Goal: Information Seeking & Learning: Learn about a topic

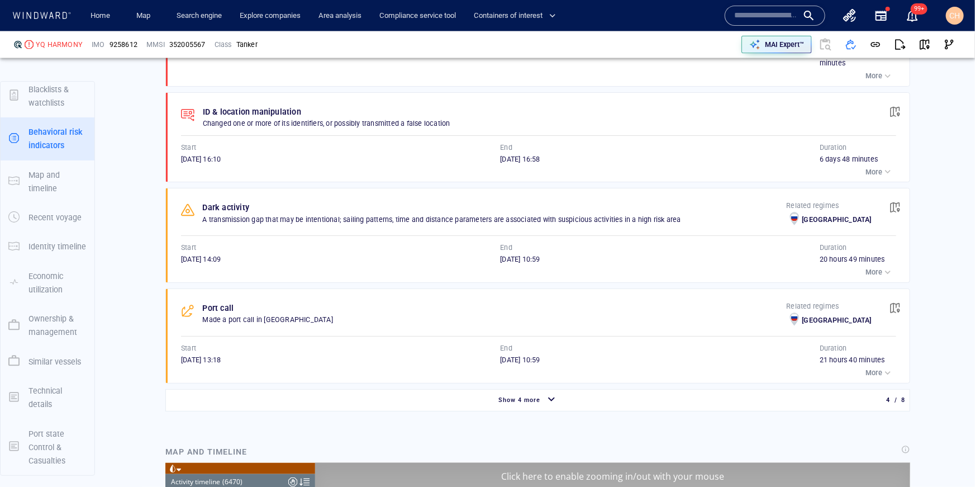
scroll to position [5380, 0]
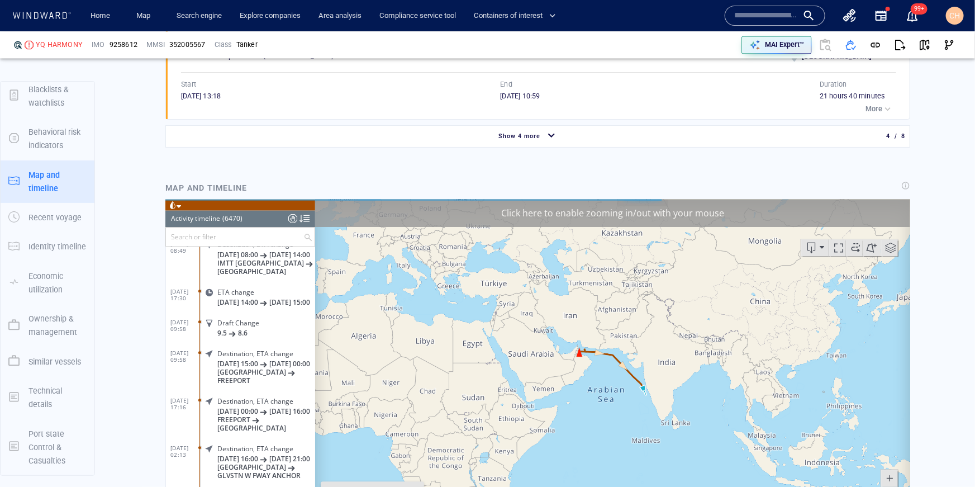
scroll to position [1144, 0]
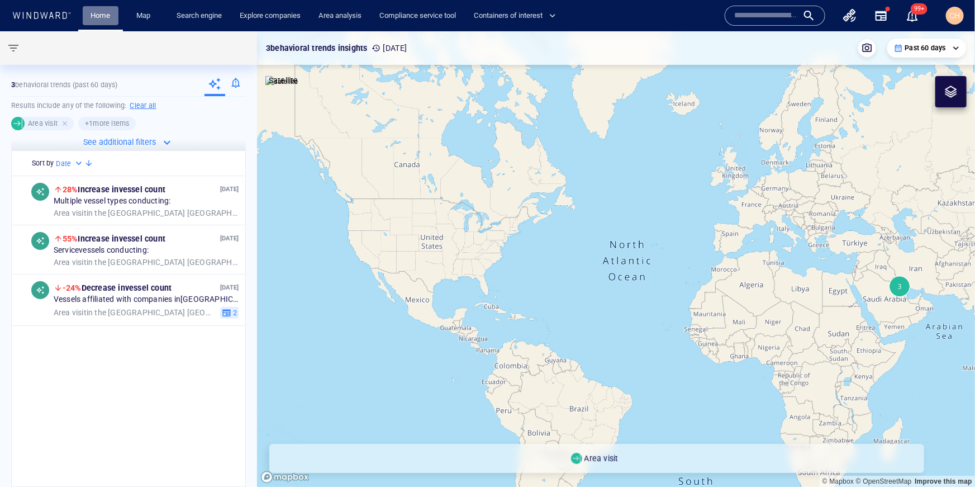
click at [95, 20] on link "Home" at bounding box center [101, 16] width 29 height 20
click at [737, 15] on input "text" at bounding box center [766, 15] width 64 height 17
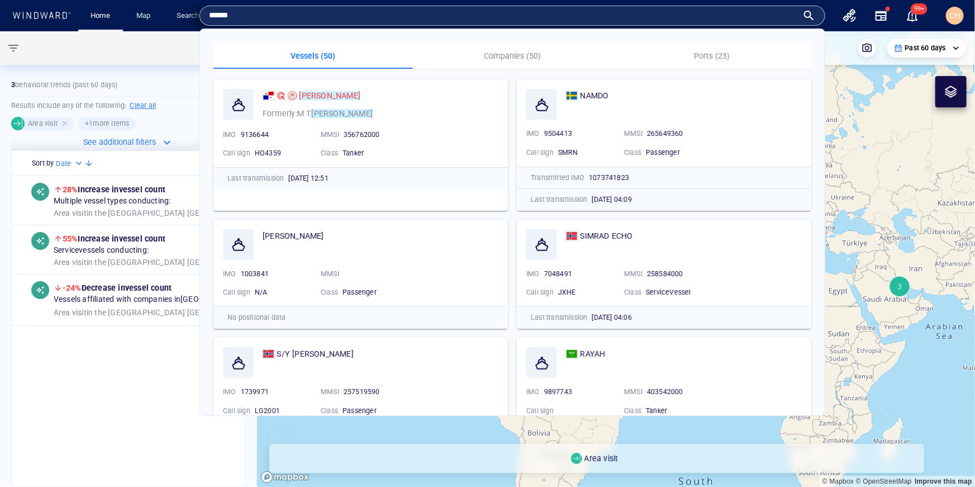
type input "******"
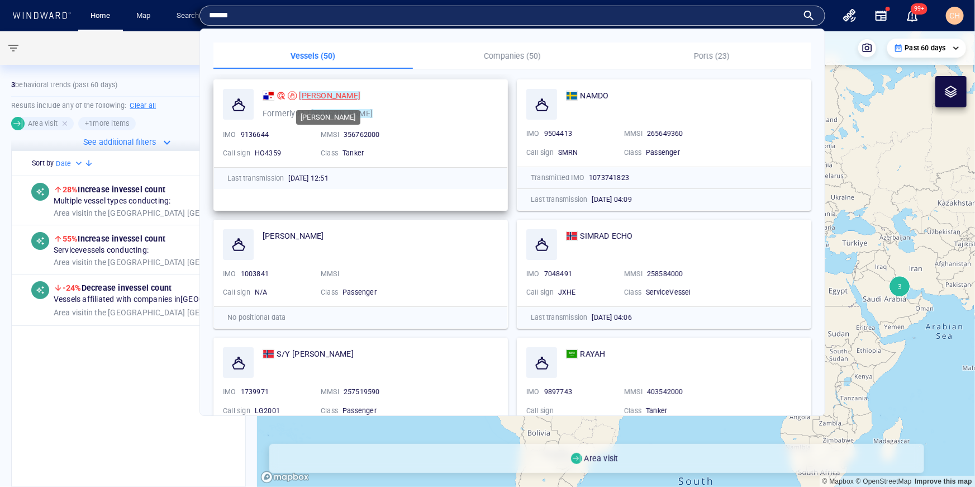
click at [314, 93] on mark "SIMRAN" at bounding box center [329, 95] width 61 height 9
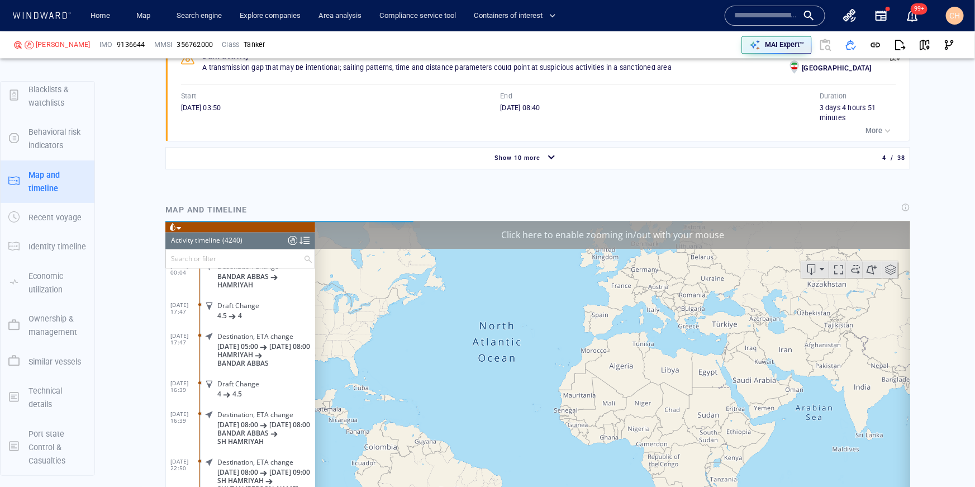
scroll to position [1254, 0]
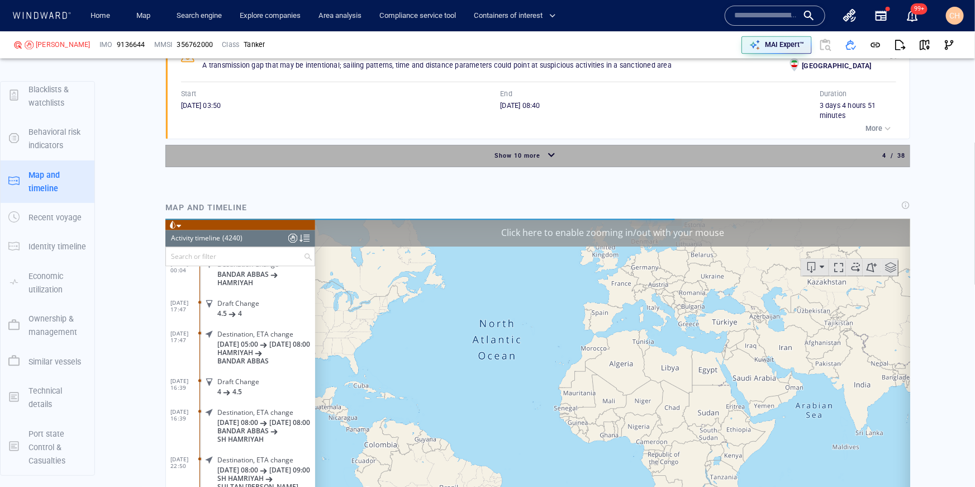
click at [550, 155] on div "button" at bounding box center [552, 156] width 18 height 20
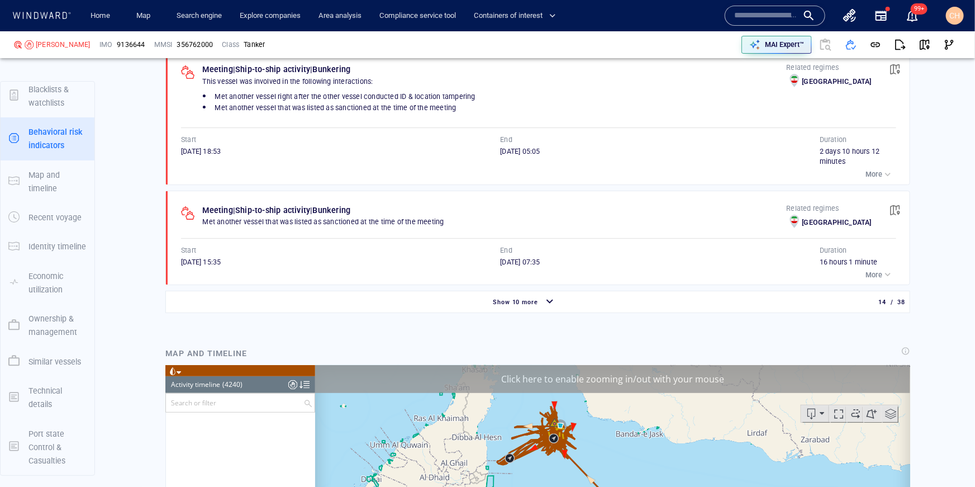
scroll to position [2183, 0]
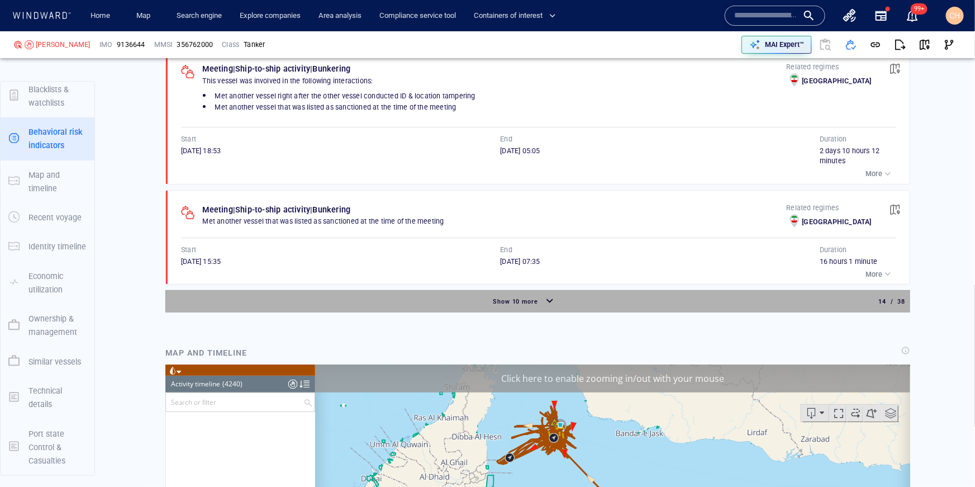
click at [544, 303] on div "button" at bounding box center [550, 302] width 18 height 20
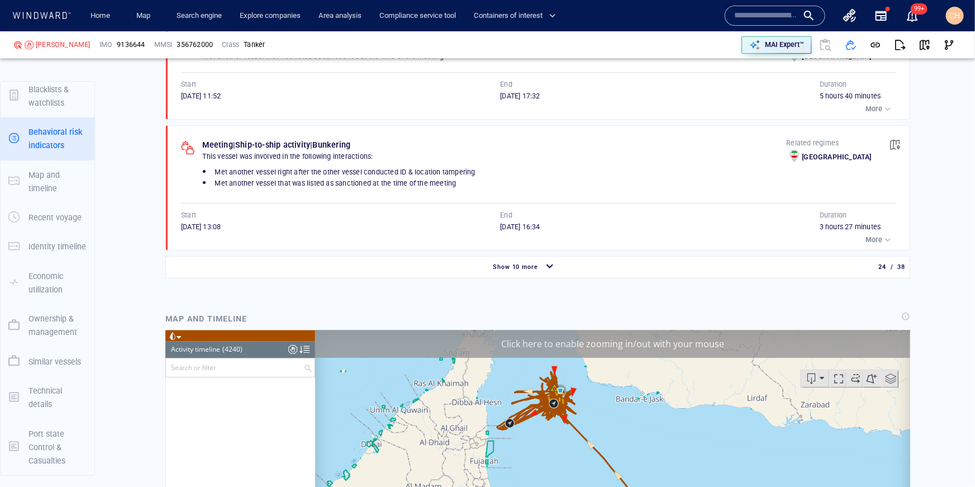
scroll to position [3326, 0]
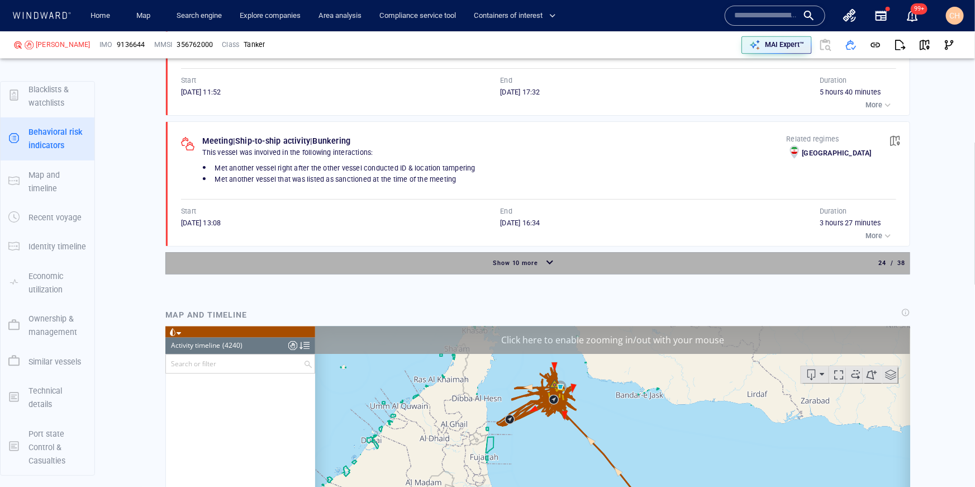
click at [550, 262] on div "button" at bounding box center [550, 263] width 18 height 20
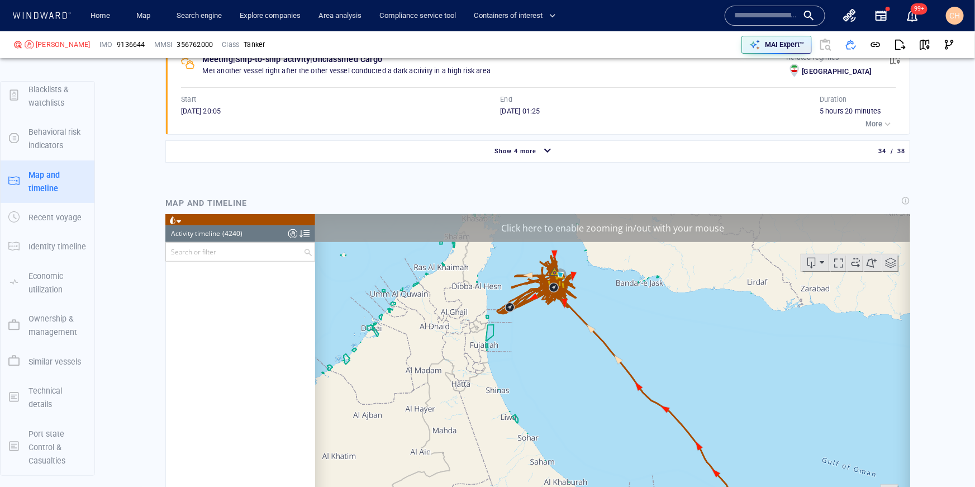
scroll to position [4455, 0]
click at [539, 150] on div "button" at bounding box center [548, 151] width 18 height 20
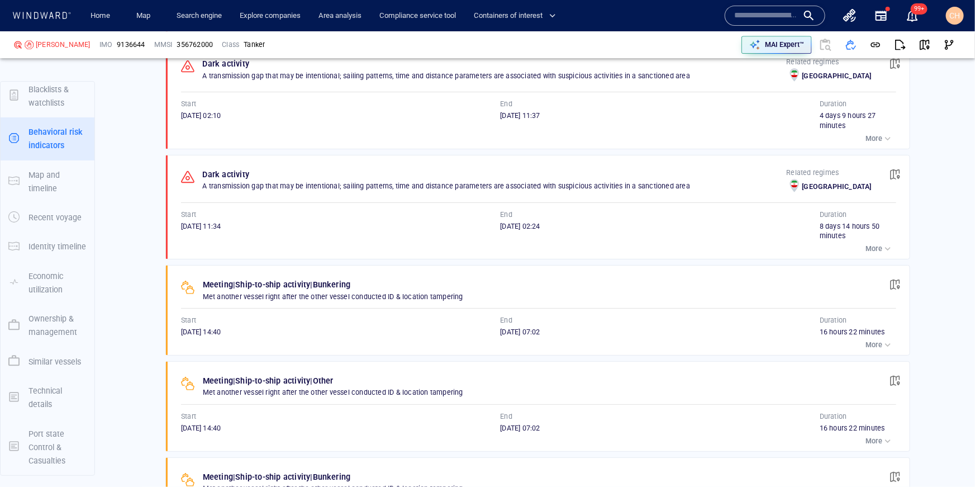
scroll to position [3851, 0]
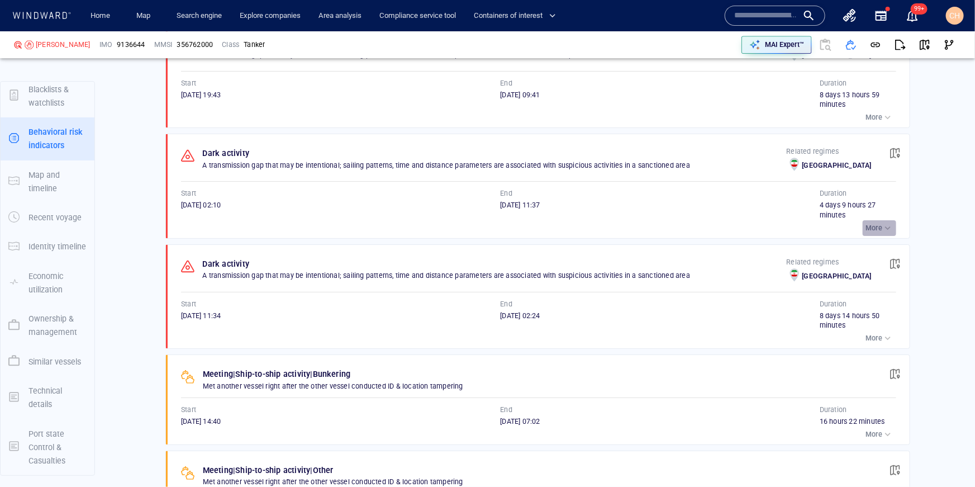
click at [885, 234] on div "button" at bounding box center [888, 227] width 11 height 11
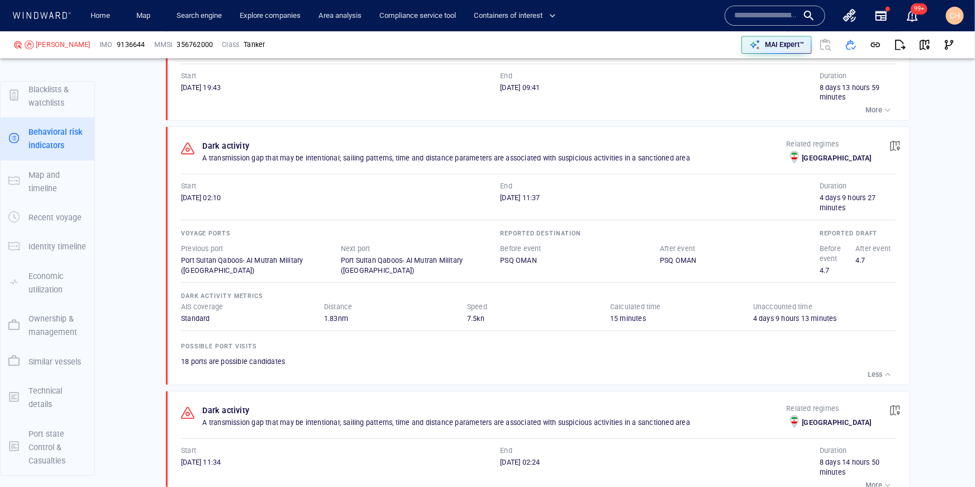
scroll to position [3926, 0]
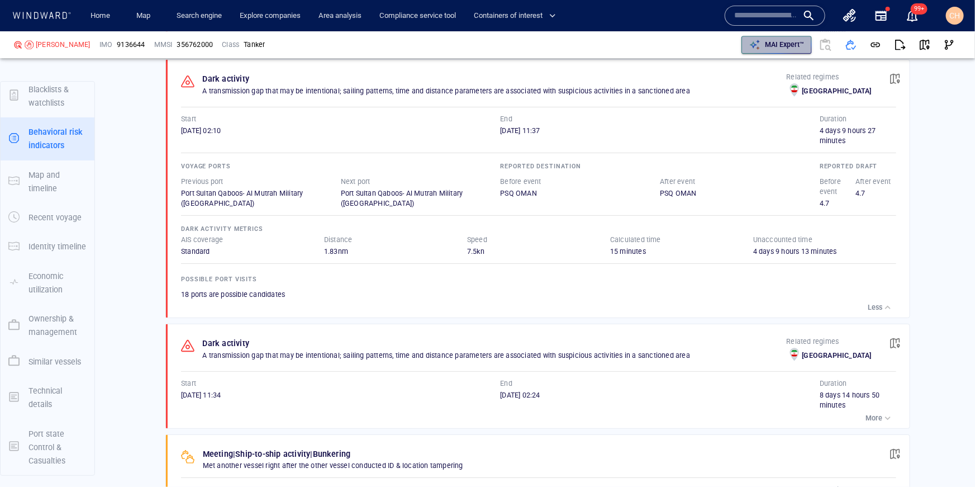
click at [797, 47] on p "MAI Expert™" at bounding box center [784, 45] width 39 height 10
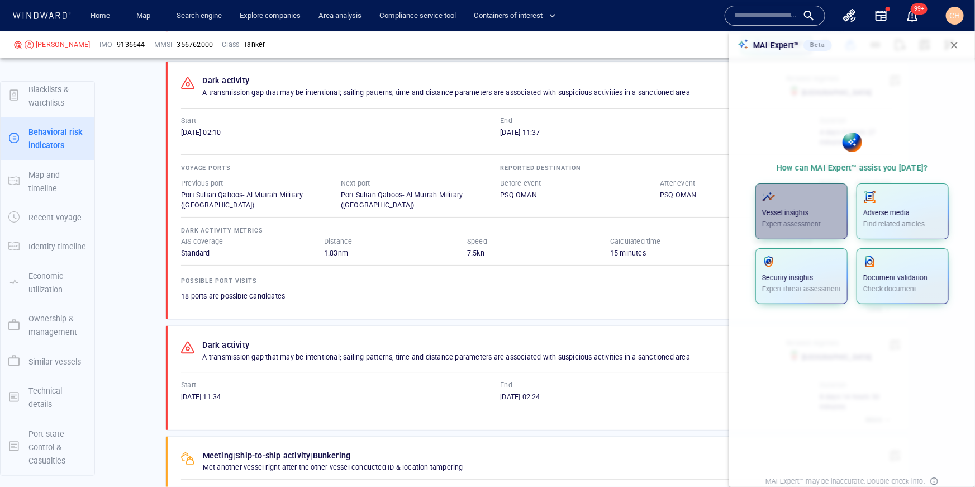
click at [824, 214] on p "Vessel insights" at bounding box center [801, 213] width 79 height 10
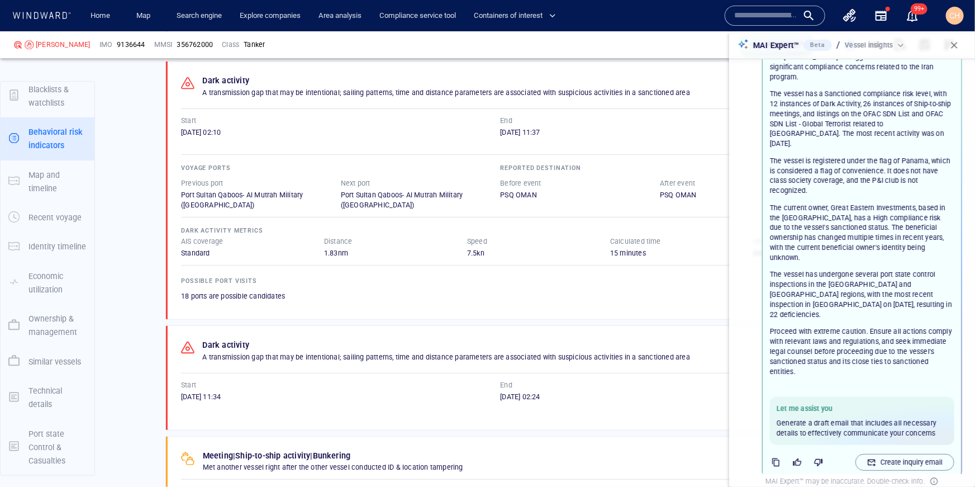
scroll to position [59, 0]
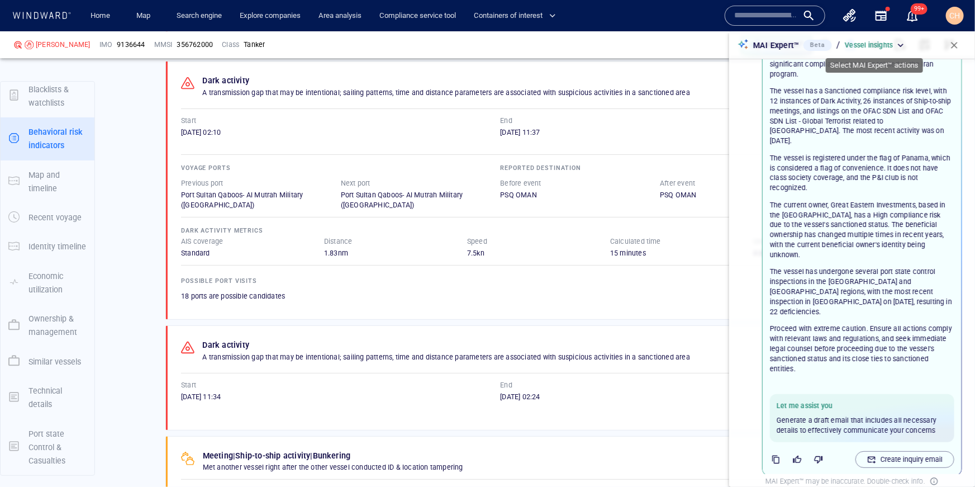
click at [903, 46] on div "Vessel insights" at bounding box center [875, 45] width 61 height 10
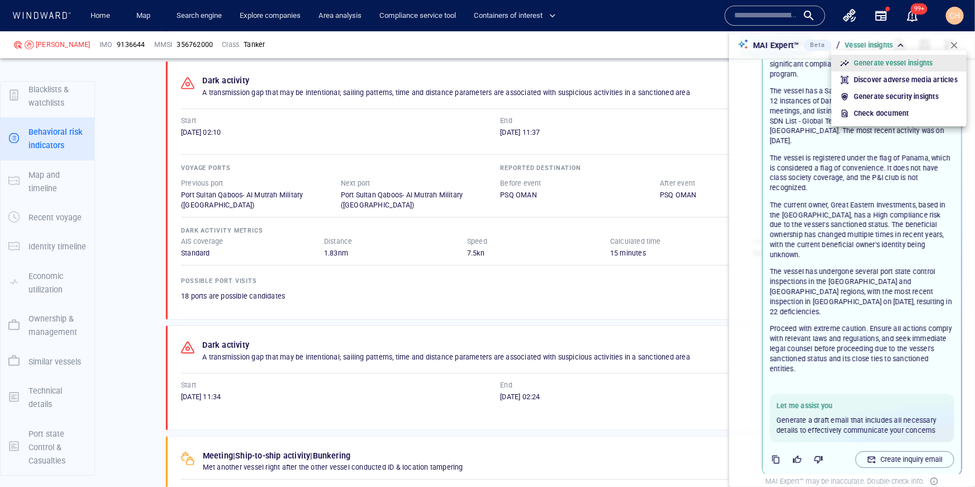
click at [897, 84] on p "Discover adverse media articles" at bounding box center [906, 80] width 104 height 10
type input "**********"
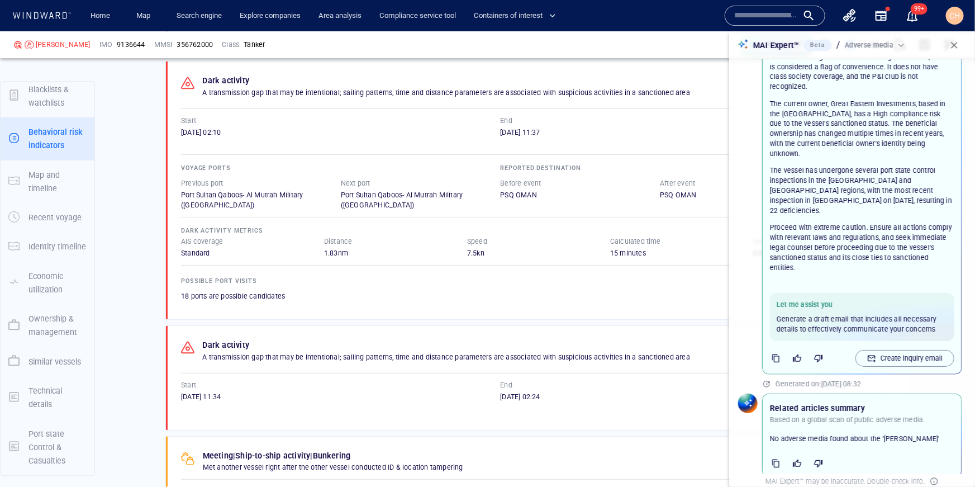
scroll to position [162, 0]
click at [920, 352] on p "Create inquiry email" at bounding box center [912, 357] width 62 height 10
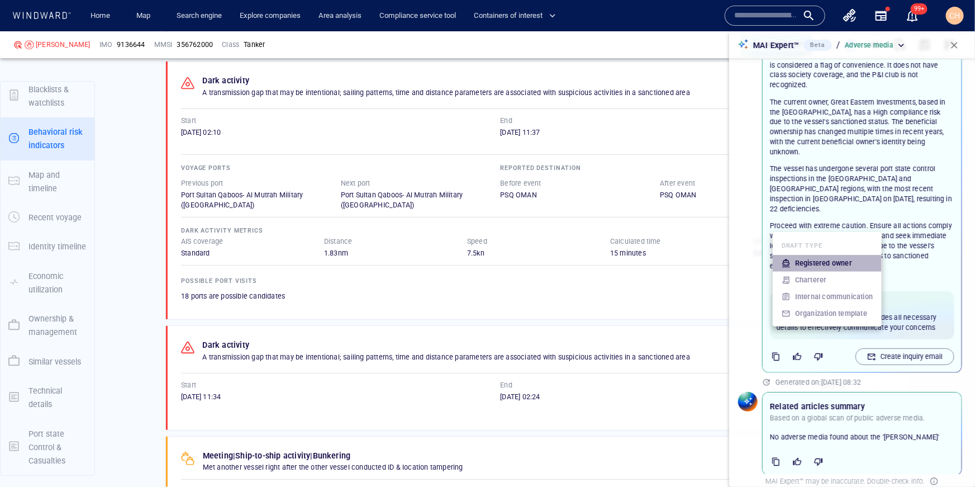
click at [838, 259] on p "Registered owner" at bounding box center [823, 263] width 57 height 10
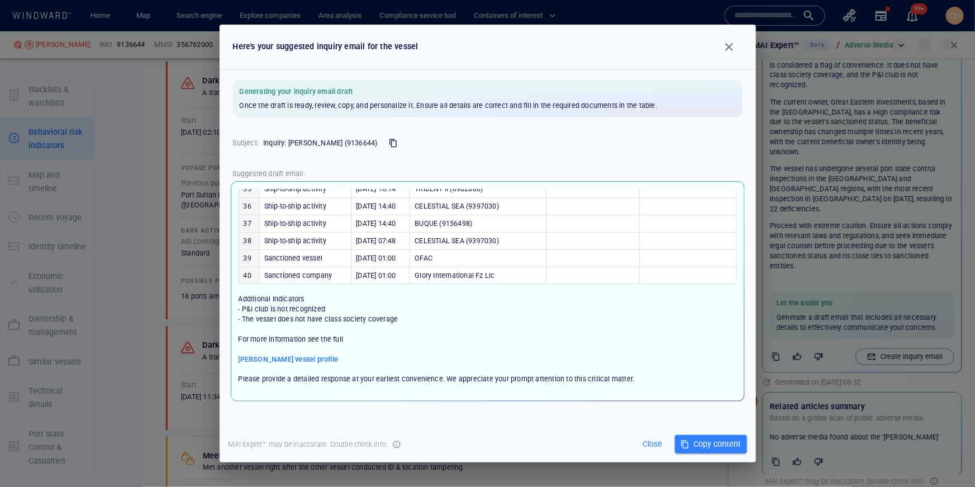
scroll to position [750, 0]
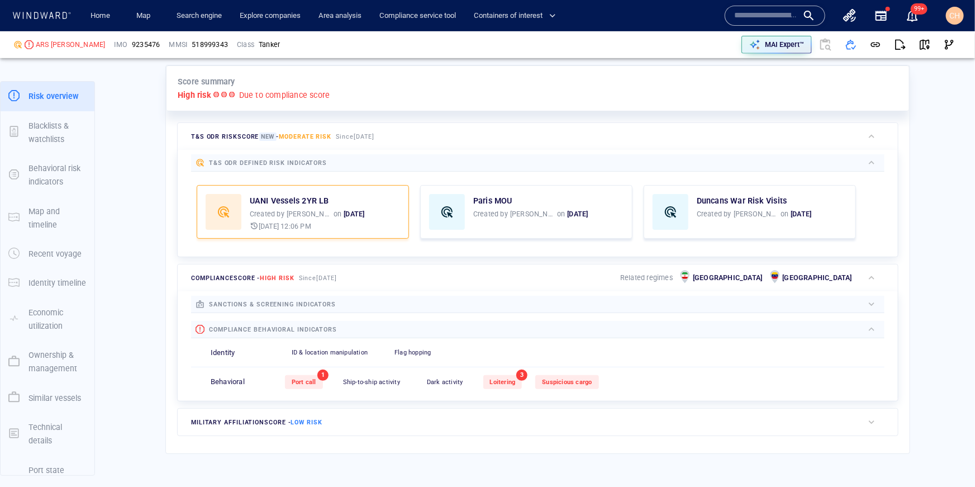
scroll to position [267, 0]
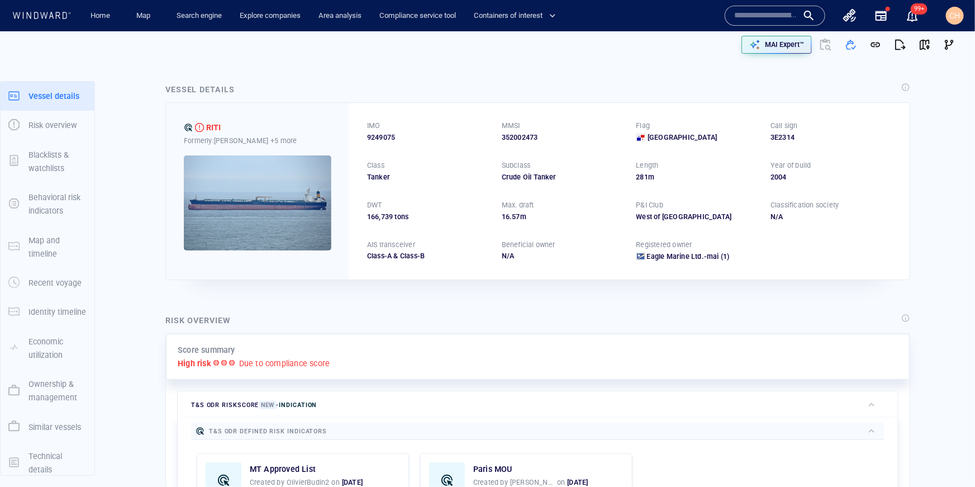
click at [778, 21] on input "text" at bounding box center [766, 15] width 64 height 17
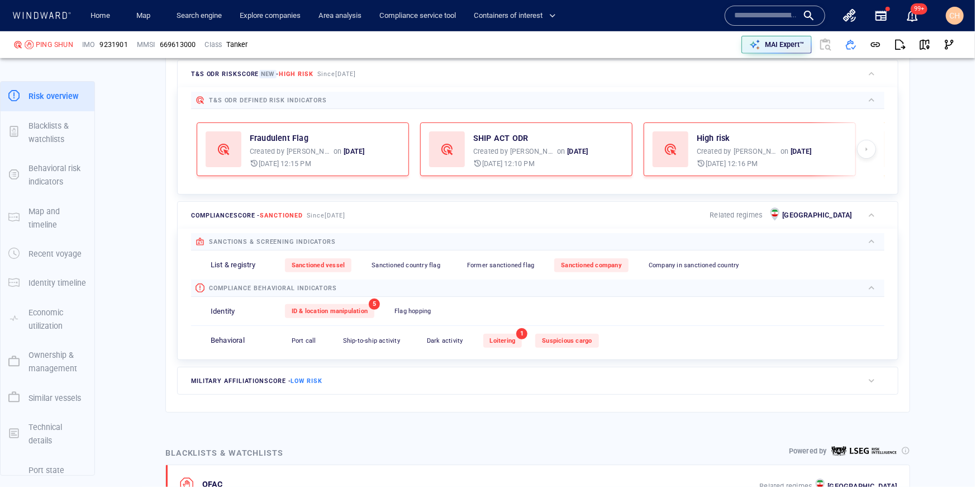
scroll to position [333, 0]
